Goal: Find contact information: Find contact information

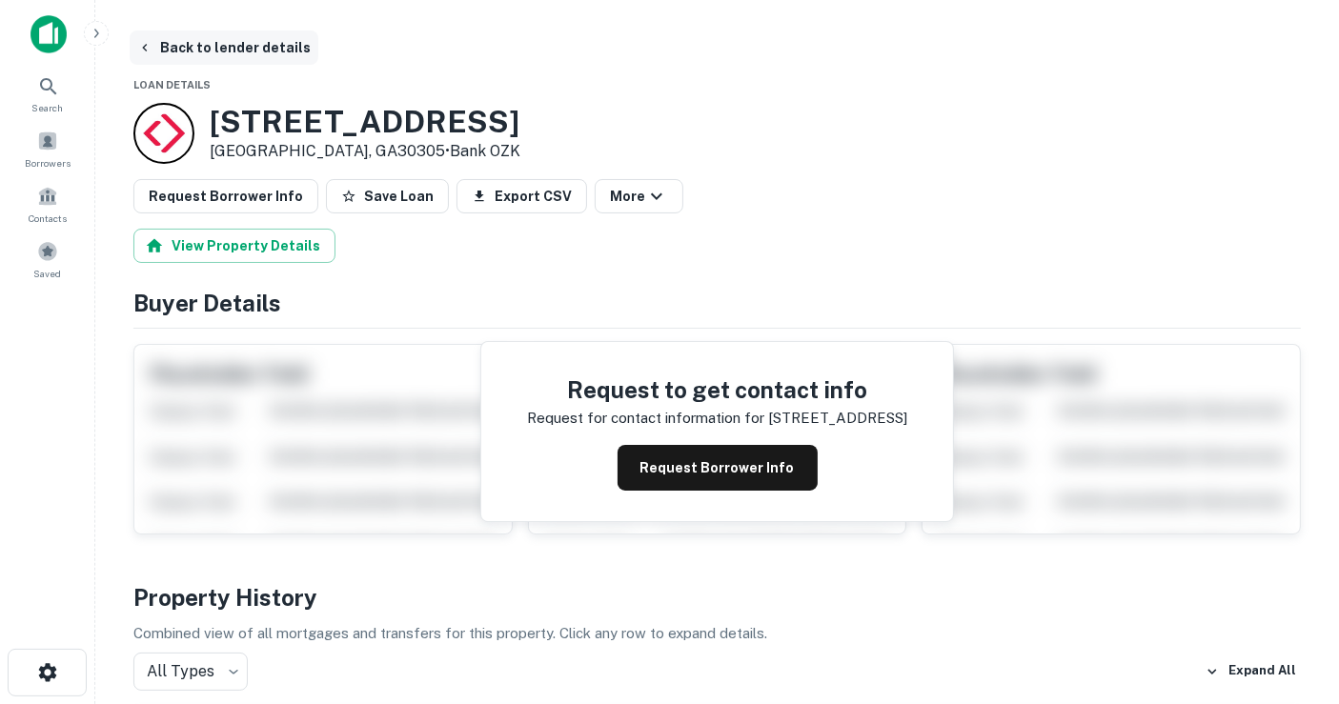
click at [241, 49] on button "Back to lender details" at bounding box center [224, 47] width 189 height 34
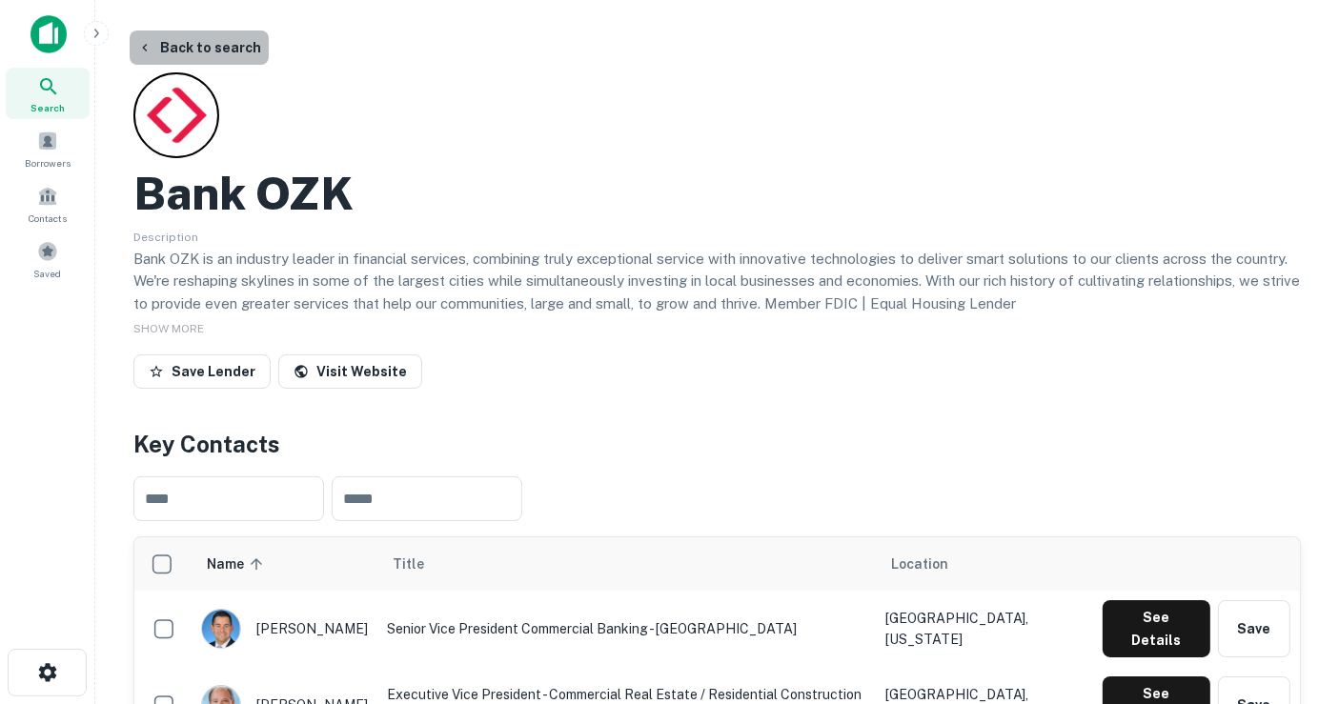
click at [204, 54] on button "Back to search" at bounding box center [199, 47] width 139 height 34
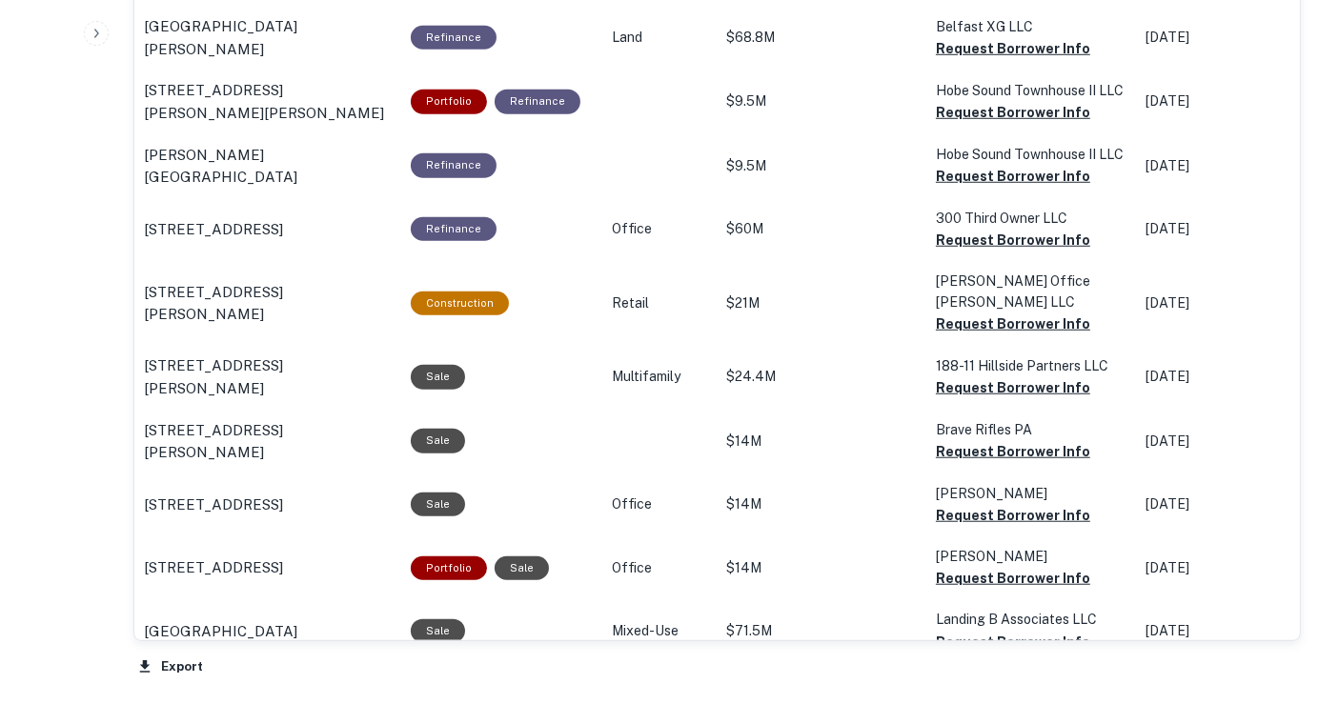
scroll to position [1376, 0]
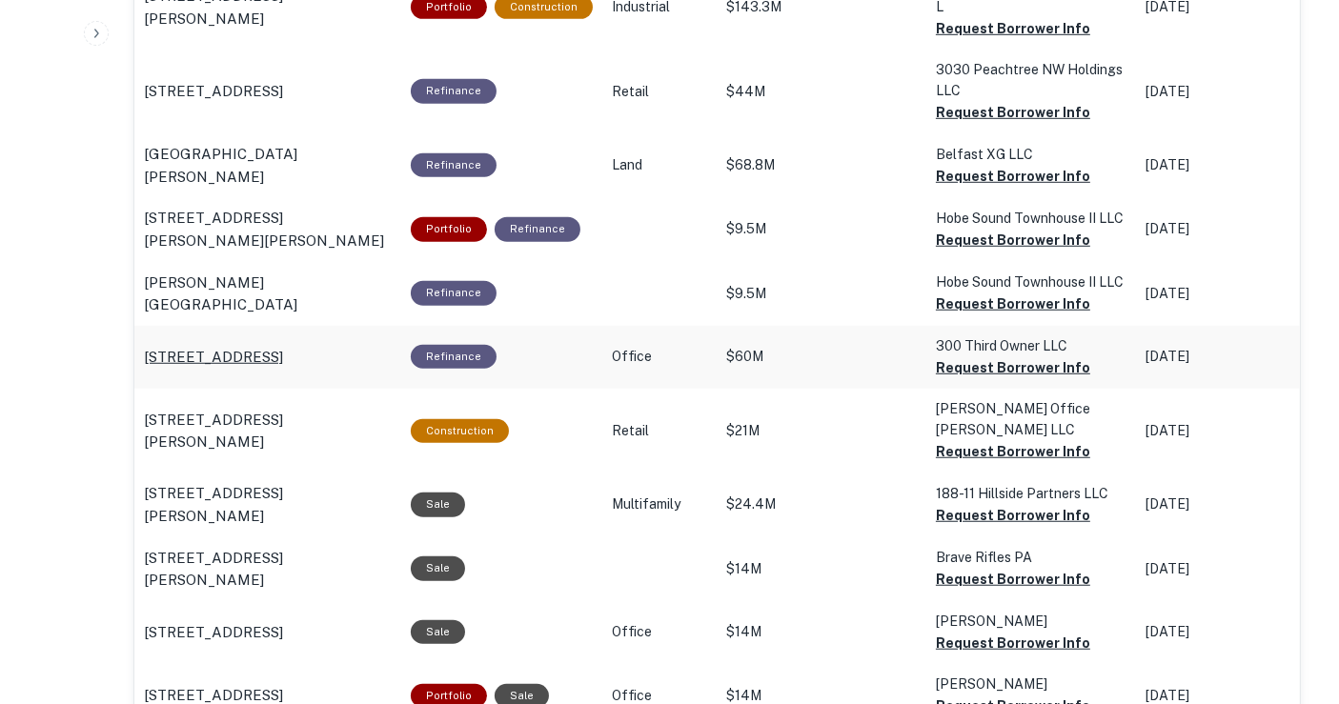
click at [380, 346] on div "300 3rd Ave Waltham, MA02451" at bounding box center [268, 357] width 248 height 23
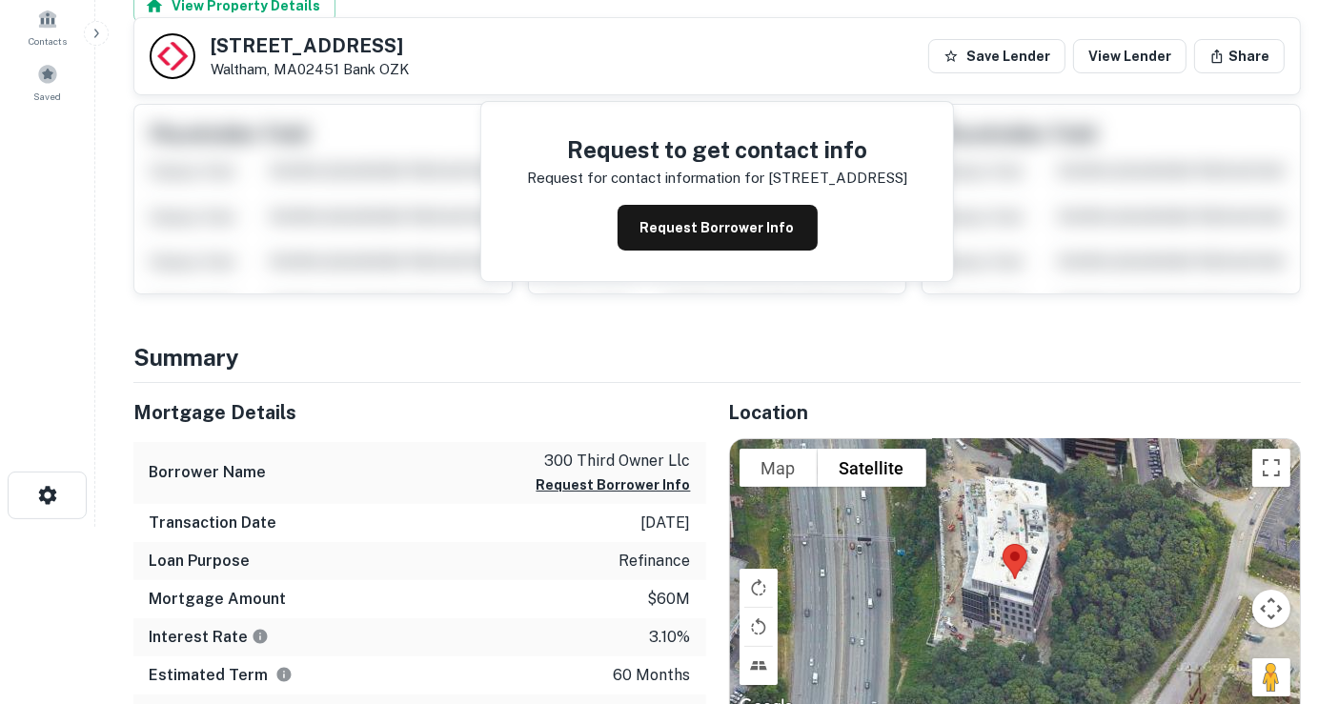
scroll to position [106, 0]
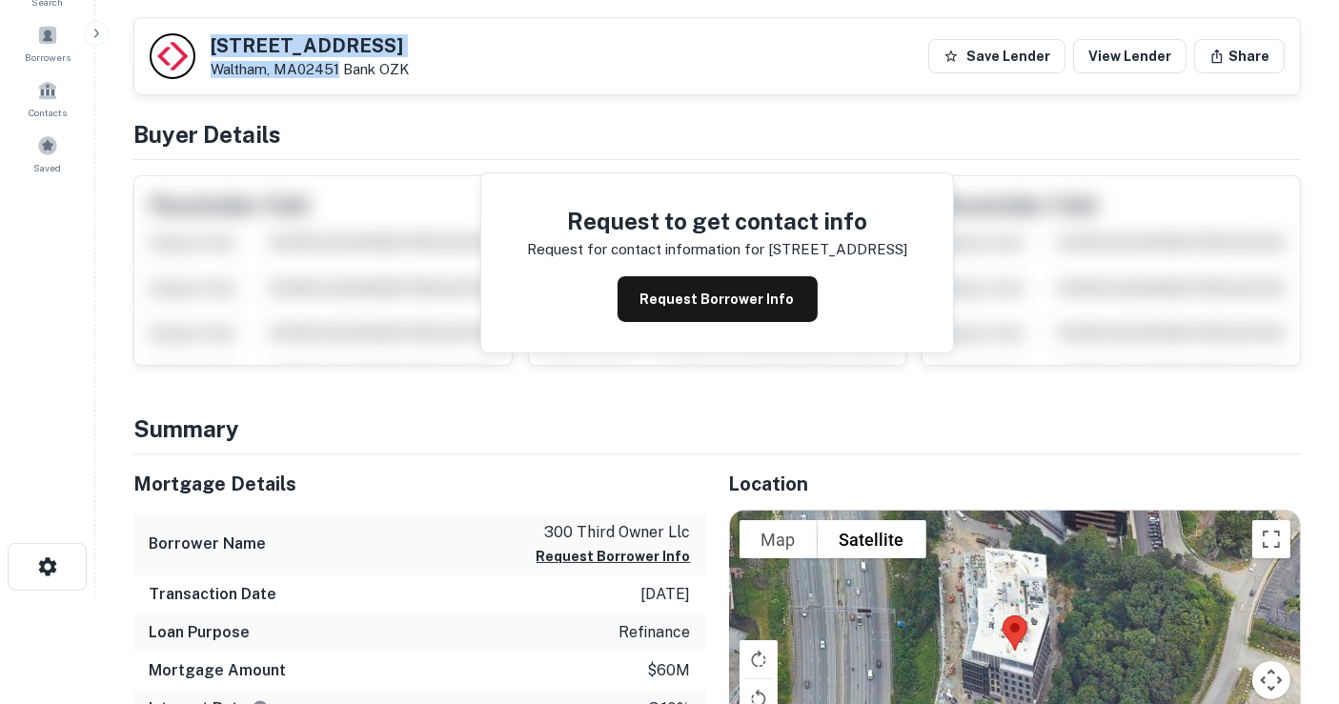
drag, startPoint x: 237, startPoint y: 48, endPoint x: 340, endPoint y: 67, distance: 104.7
click at [340, 67] on div "300 3rd Ave Waltham, MA02451 Bank OZK" at bounding box center [310, 57] width 198 height 42
copy div "[STREET_ADDRESS]"
